Goal: Task Accomplishment & Management: Complete application form

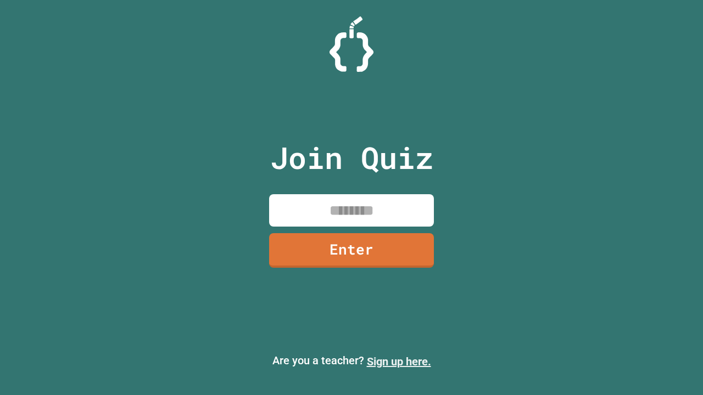
click at [398, 362] on link "Sign up here." at bounding box center [399, 361] width 64 height 13
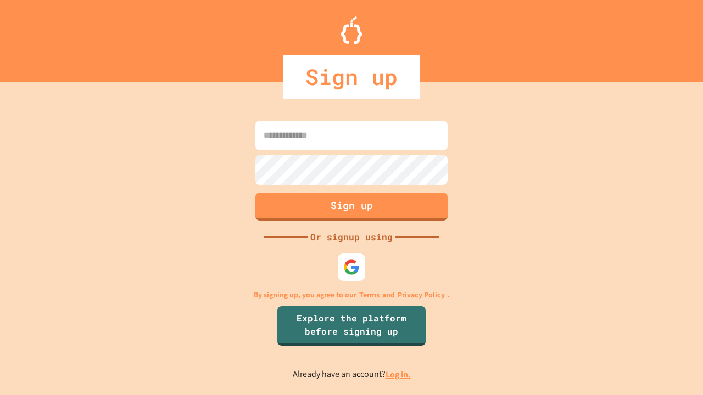
click at [398, 374] on link "Log in." at bounding box center [397, 375] width 25 height 12
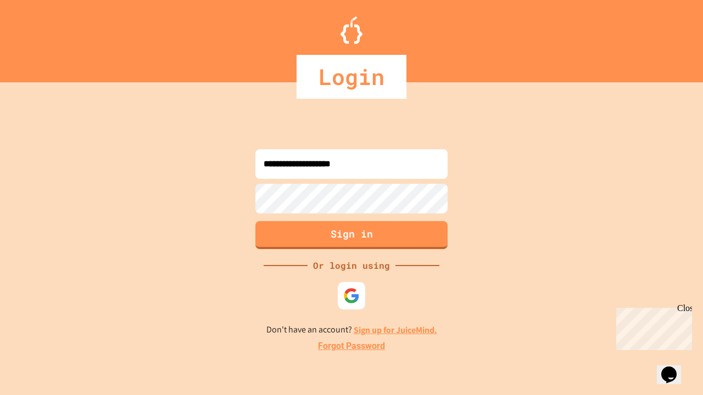
type input "**********"
